Goal: Task Accomplishment & Management: Manage account settings

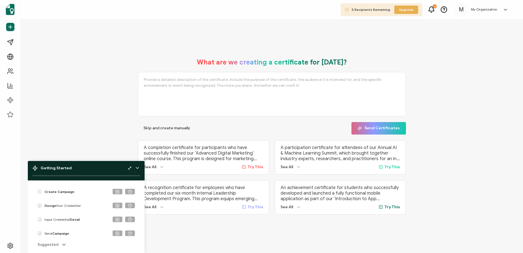
click at [462, 9] on span "M" at bounding box center [460, 10] width 5 height 8
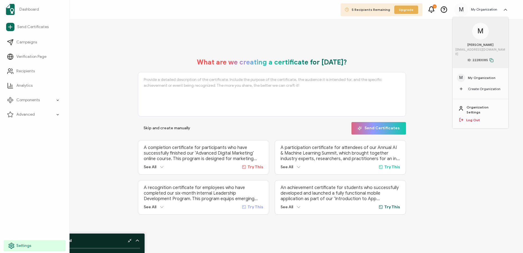
click at [21, 243] on span "Settings" at bounding box center [23, 246] width 15 height 6
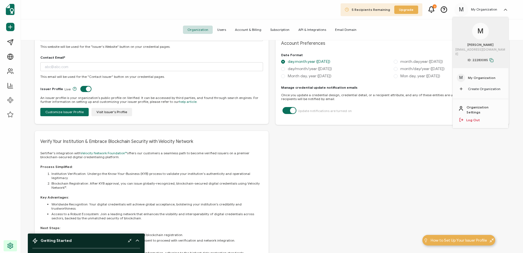
scroll to position [290, 0]
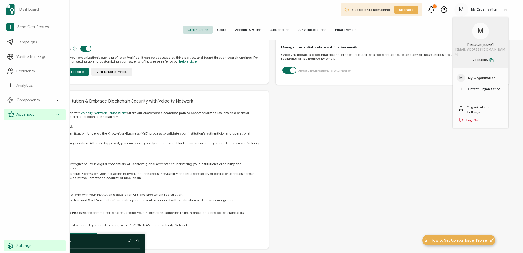
click at [56, 113] on div "Advanced" at bounding box center [35, 114] width 62 height 11
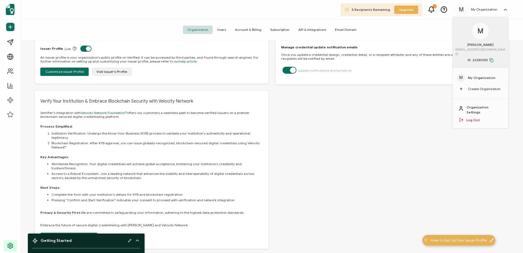
click at [205, 30] on span "Organization" at bounding box center [198, 30] width 30 height 8
click at [291, 68] on label at bounding box center [289, 67] width 14 height 1
click at [290, 70] on input "checkbox" at bounding box center [288, 70] width 4 height 4
click at [291, 68] on label at bounding box center [289, 67] width 14 height 1
click at [290, 70] on input "checkbox" at bounding box center [288, 70] width 4 height 4
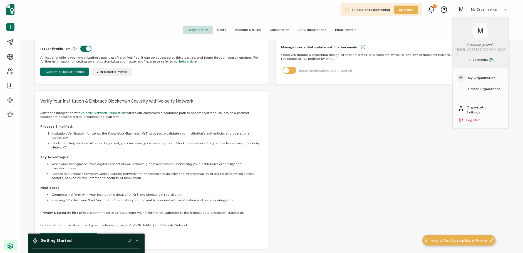
checkbox input "true"
click at [138, 242] on icon at bounding box center [137, 241] width 6 height 6
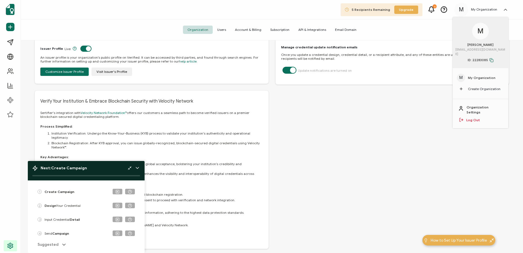
click at [136, 168] on icon at bounding box center [137, 168] width 6 height 6
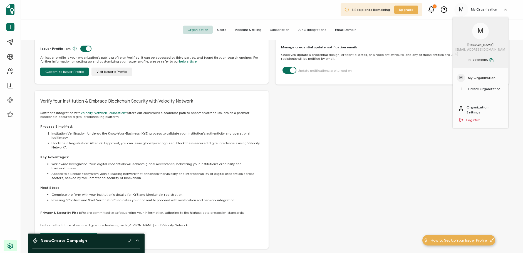
click at [482, 105] on link "Organization Settings" at bounding box center [484, 110] width 36 height 10
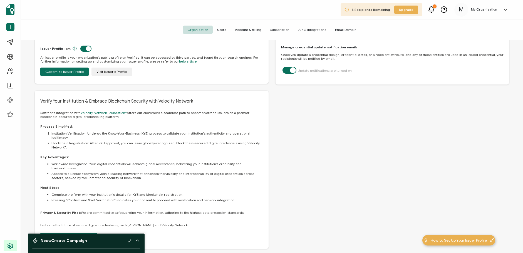
click at [283, 28] on span "Subscription" at bounding box center [280, 30] width 28 height 8
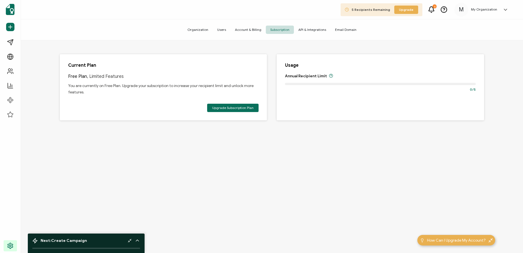
click at [250, 29] on span "Account & Billing" at bounding box center [247, 30] width 35 height 8
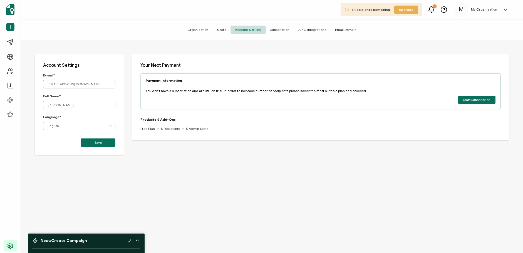
click at [274, 29] on span "Subscription" at bounding box center [280, 30] width 28 height 8
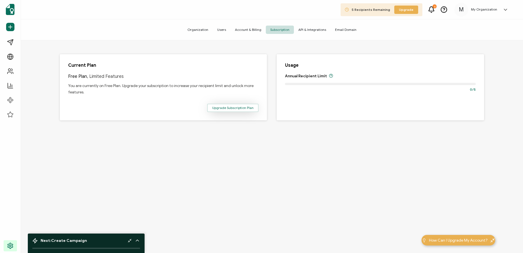
click at [238, 108] on span "Upgrade Subscription Plan" at bounding box center [232, 107] width 41 height 3
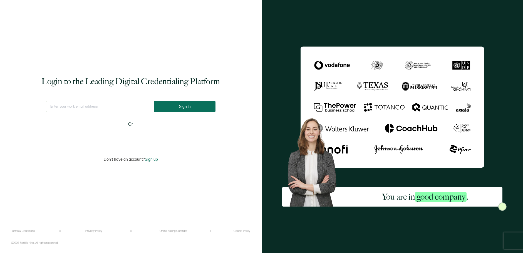
click at [188, 106] on span "Sign In" at bounding box center [185, 106] width 12 height 4
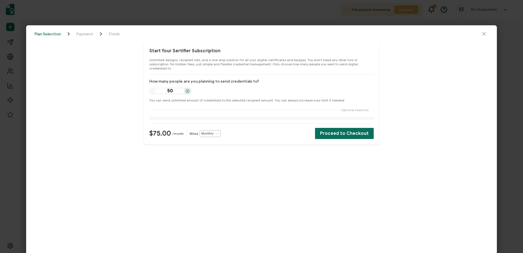
click at [485, 34] on icon "close drawer" at bounding box center [484, 34] width 6 height 6
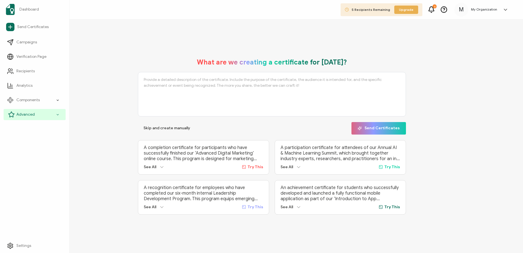
click at [25, 113] on span "Advanced" at bounding box center [25, 115] width 18 height 6
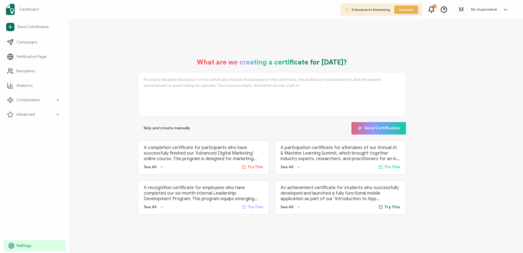
click at [21, 243] on span "Settings" at bounding box center [23, 246] width 15 height 6
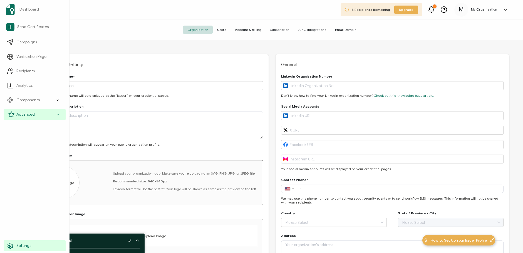
click at [28, 115] on span "Advanced" at bounding box center [25, 115] width 18 height 6
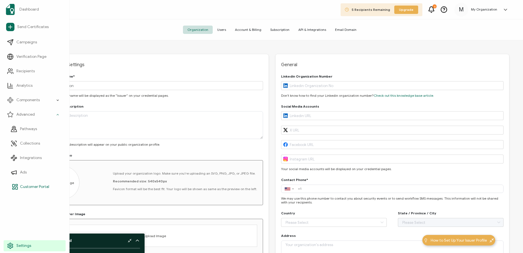
click at [29, 185] on span "Customer Portal" at bounding box center [34, 187] width 29 height 6
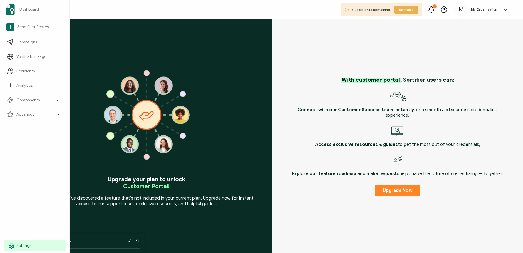
click at [28, 244] on span "Settings" at bounding box center [23, 246] width 15 height 6
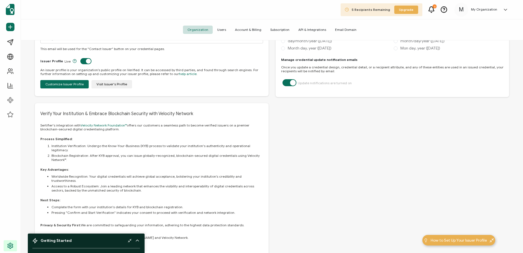
scroll to position [290, 0]
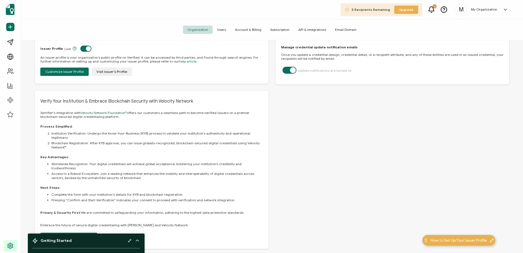
click at [490, 9] on h5 "My Organization" at bounding box center [484, 10] width 26 height 4
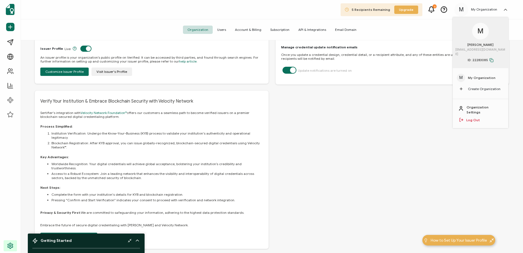
click at [483, 75] on span "My Organization" at bounding box center [482, 77] width 28 height 5
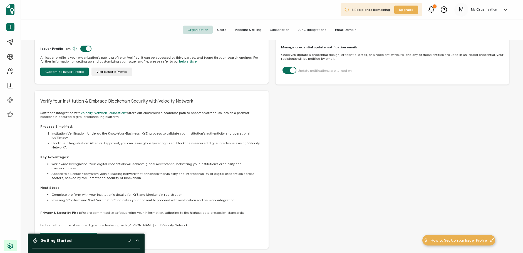
click at [254, 29] on span "Account & Billing" at bounding box center [247, 30] width 35 height 8
